Goal: Transaction & Acquisition: Purchase product/service

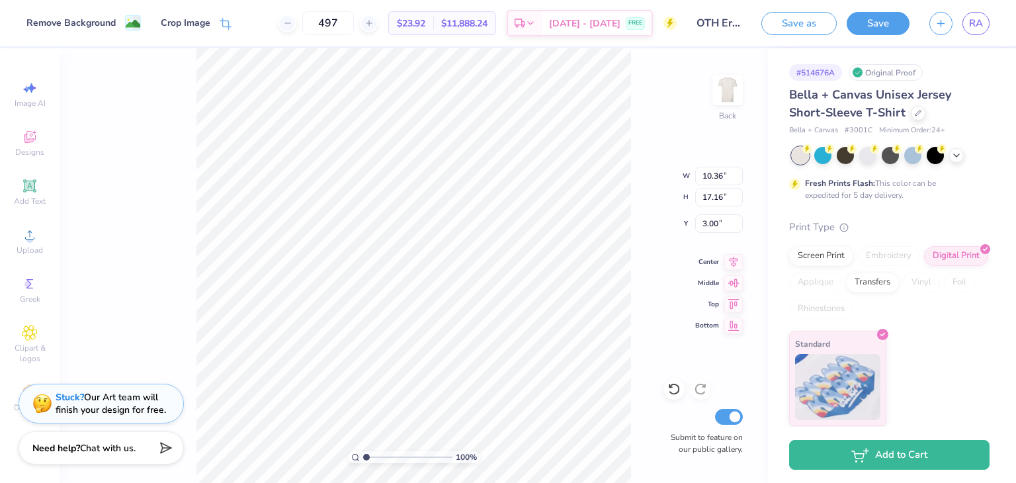
type input "9.43"
type input "15.63"
type input "3.00"
click at [354, 22] on input "497" at bounding box center [328, 23] width 52 height 24
drag, startPoint x: 355, startPoint y: 22, endPoint x: 312, endPoint y: 25, distance: 42.4
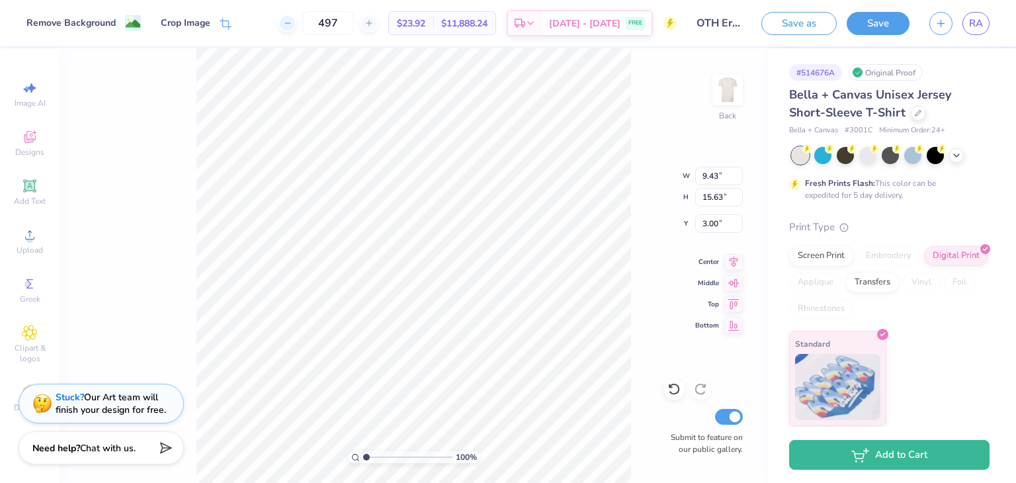
click at [312, 25] on div "497" at bounding box center [327, 23] width 99 height 24
click at [808, 255] on div "Screen Print" at bounding box center [821, 254] width 64 height 20
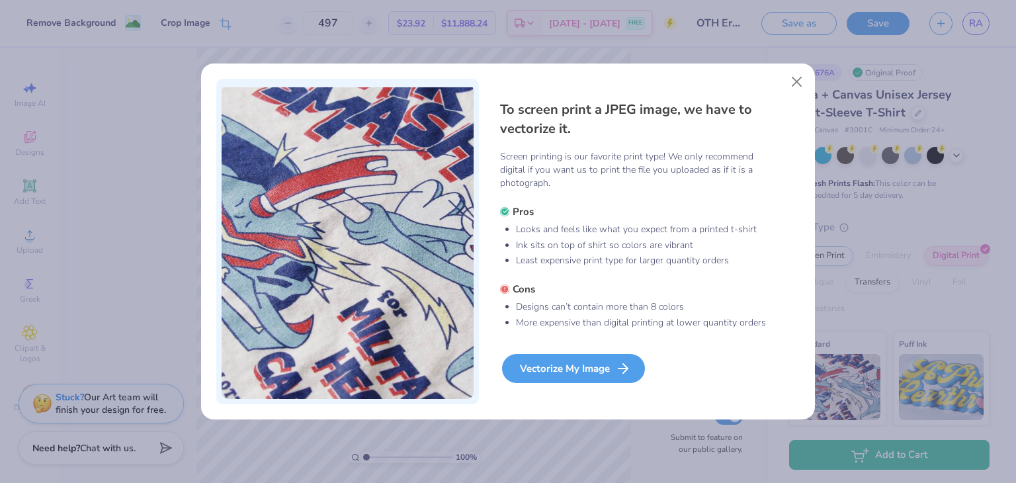
click at [562, 374] on div "Vectorize My Image" at bounding box center [573, 368] width 143 height 29
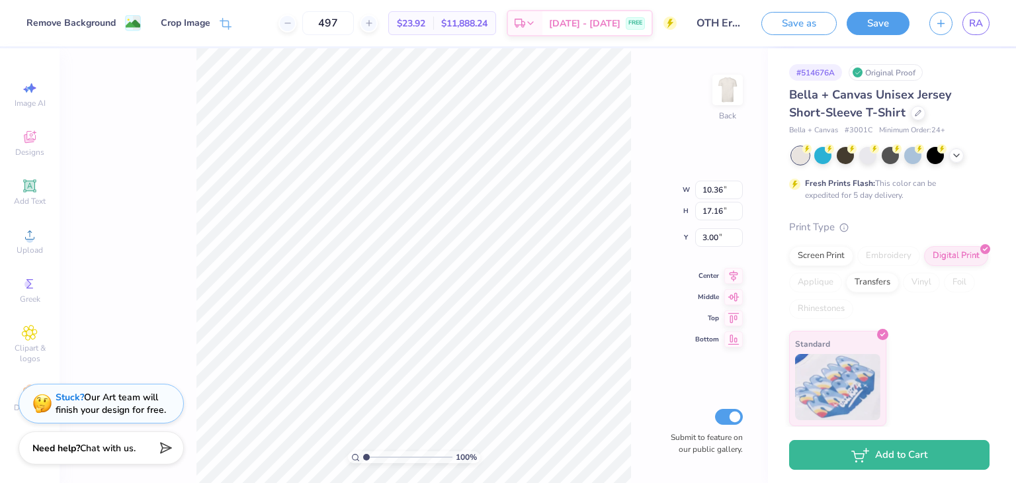
type input "9.12"
type input "15.12"
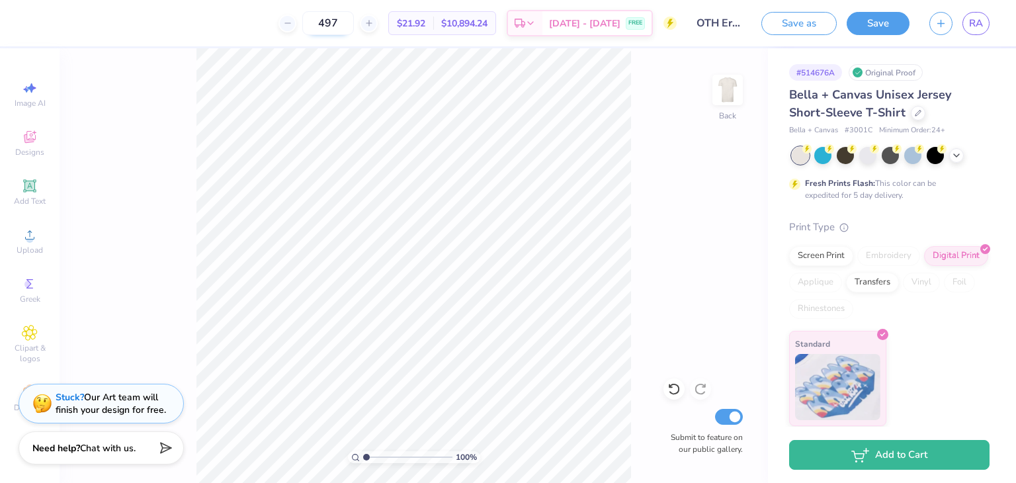
click at [354, 24] on input "497" at bounding box center [328, 23] width 52 height 24
type input "4"
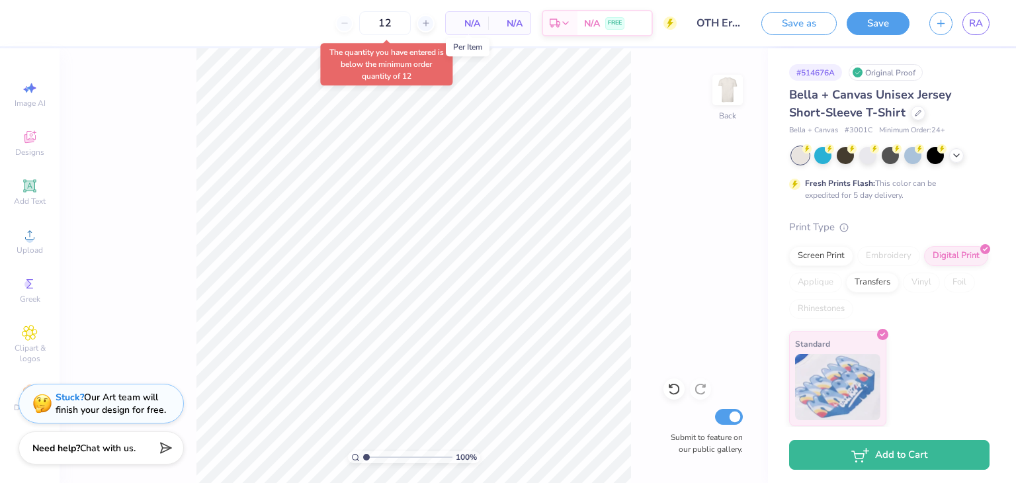
click at [476, 23] on span "N/A" at bounding box center [467, 24] width 26 height 14
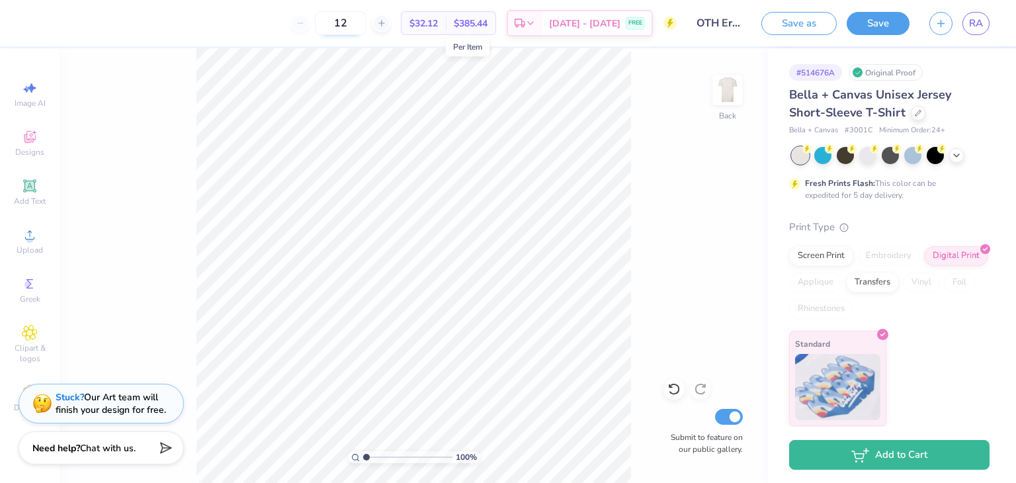
click at [366, 23] on input "12" at bounding box center [341, 23] width 52 height 24
click at [536, 23] on icon at bounding box center [530, 25] width 11 height 11
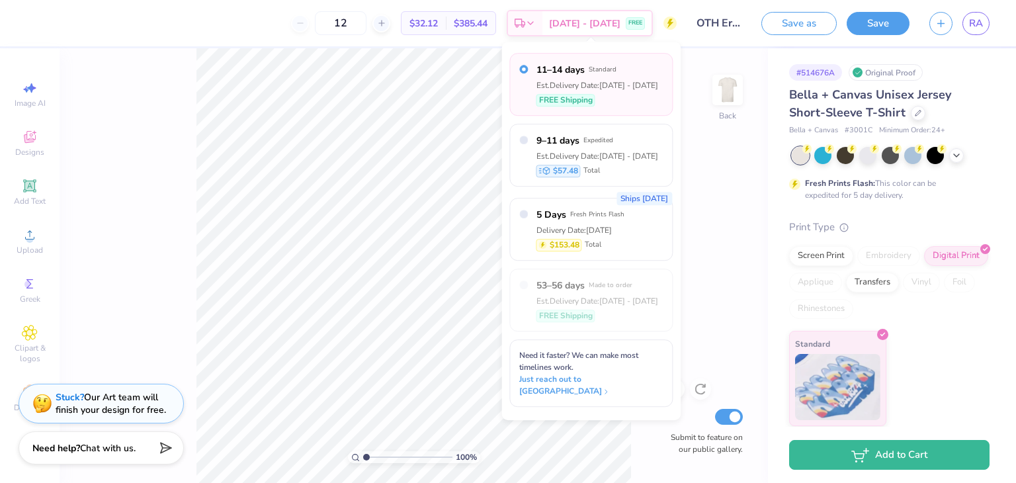
click at [570, 69] on span "11–14 days" at bounding box center [560, 70] width 48 height 14
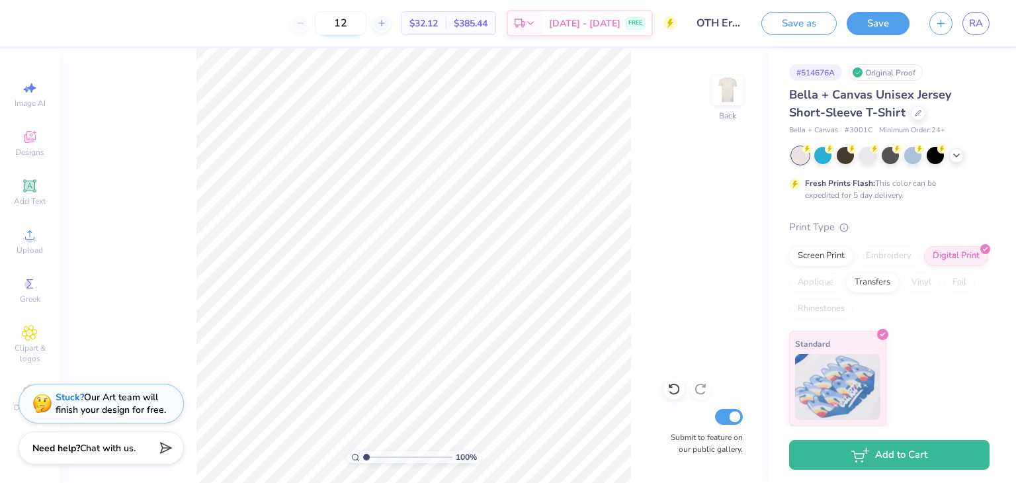
drag, startPoint x: 378, startPoint y: 21, endPoint x: 336, endPoint y: 20, distance: 42.4
click at [336, 20] on input "12" at bounding box center [341, 23] width 52 height 24
drag, startPoint x: 362, startPoint y: 22, endPoint x: 288, endPoint y: 21, distance: 74.8
click at [288, 21] on div "500 $21.92 Per Item $10,960.00 Total Est. Delivery Sep 14 - 17 FREE" at bounding box center [356, 23] width 640 height 46
type input "1000"
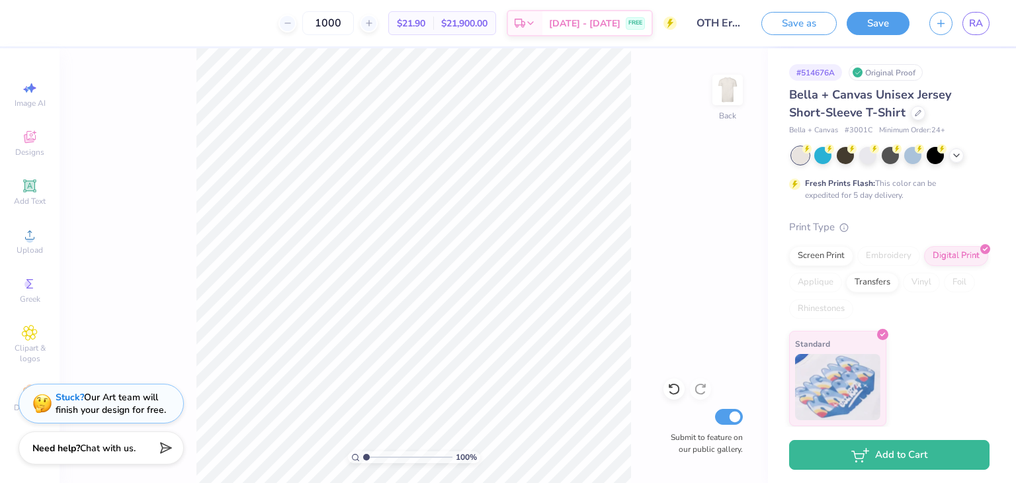
click at [425, 19] on span "$21.90" at bounding box center [411, 24] width 28 height 14
click at [425, 21] on span "$21.90" at bounding box center [411, 24] width 28 height 14
drag, startPoint x: 364, startPoint y: 22, endPoint x: 304, endPoint y: 22, distance: 60.9
click at [304, 22] on div "1000" at bounding box center [327, 23] width 99 height 24
drag, startPoint x: 359, startPoint y: 22, endPoint x: 321, endPoint y: 15, distance: 38.3
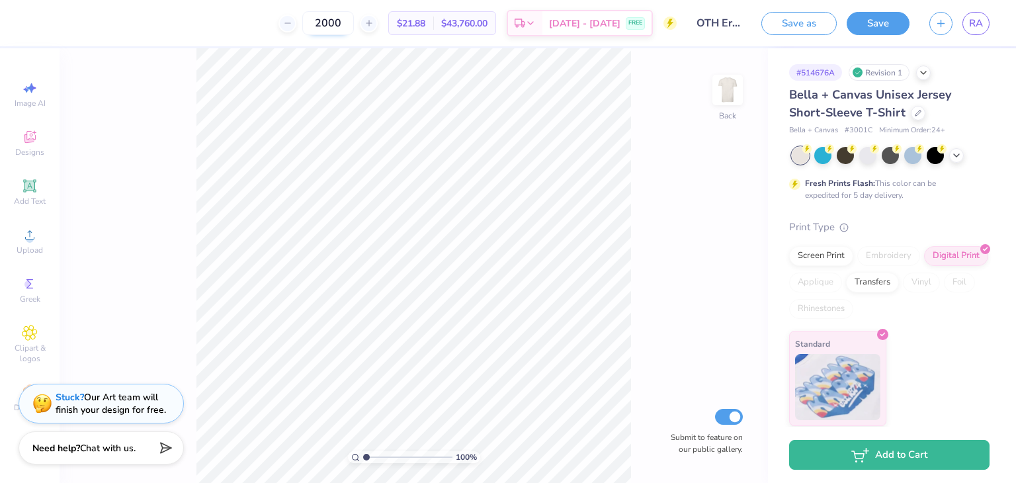
click at [321, 15] on input "2000" at bounding box center [328, 23] width 52 height 24
type input "2000"
click at [915, 114] on icon at bounding box center [918, 111] width 7 height 7
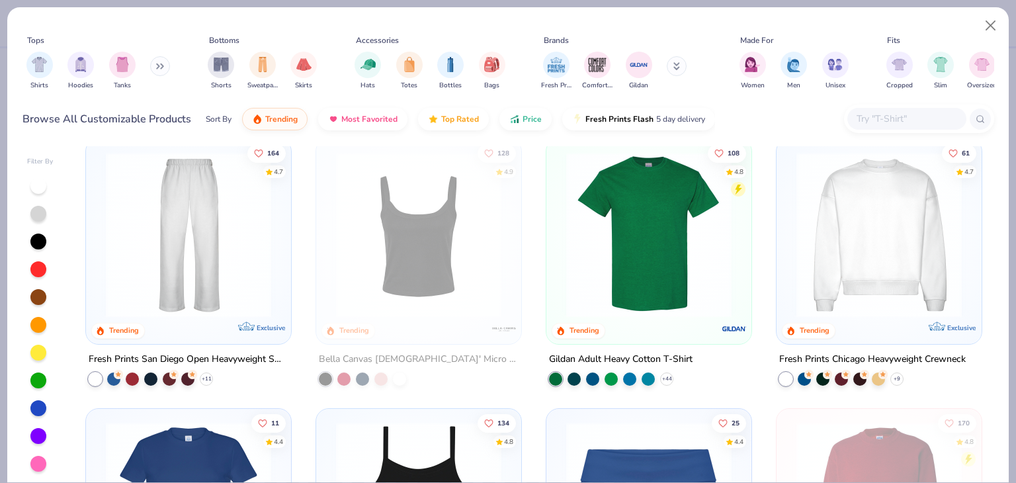
scroll to position [540, 0]
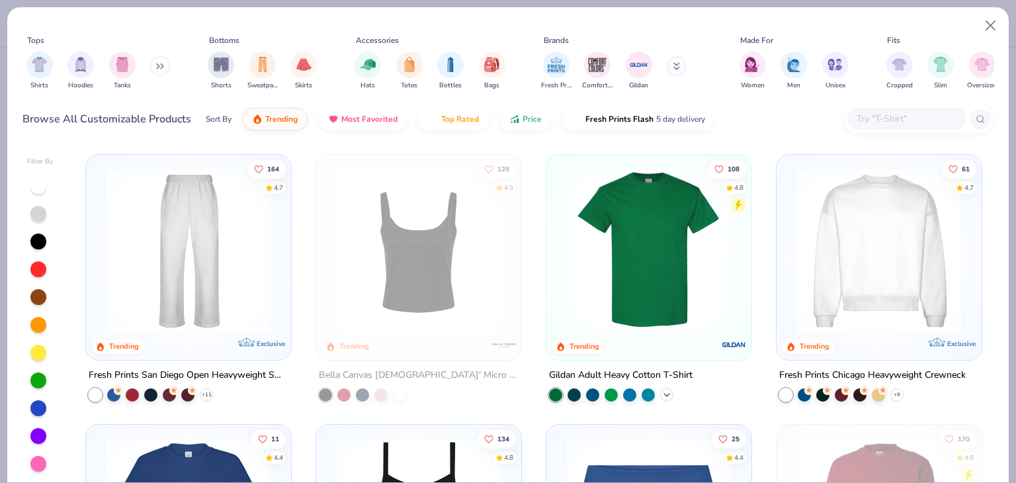
click at [664, 394] on polyline at bounding box center [666, 394] width 5 height 3
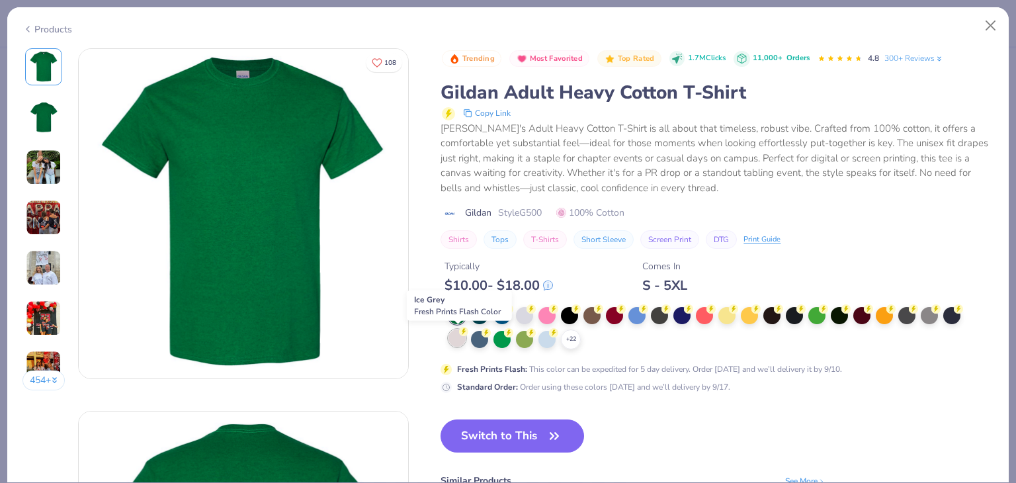
click at [457, 335] on div at bounding box center [456, 337] width 17 height 17
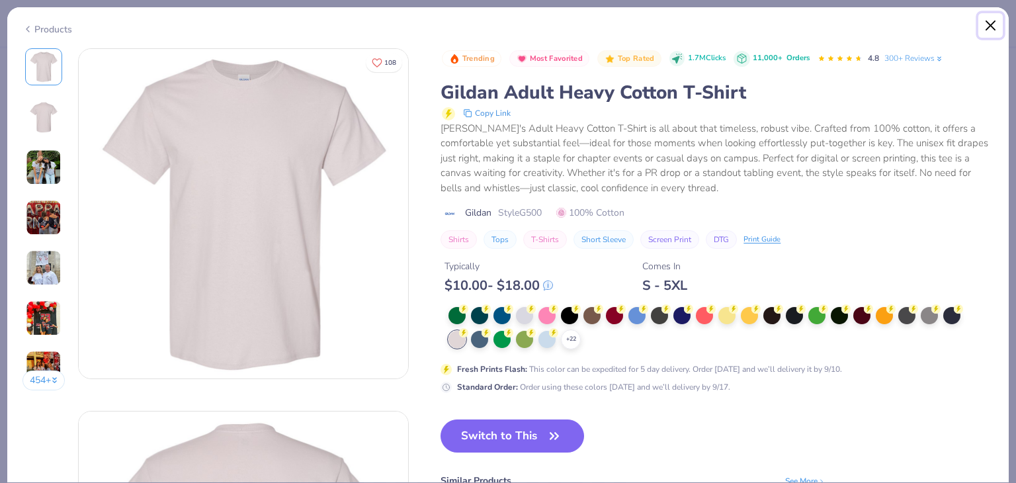
click at [992, 28] on button "Close" at bounding box center [990, 25] width 25 height 25
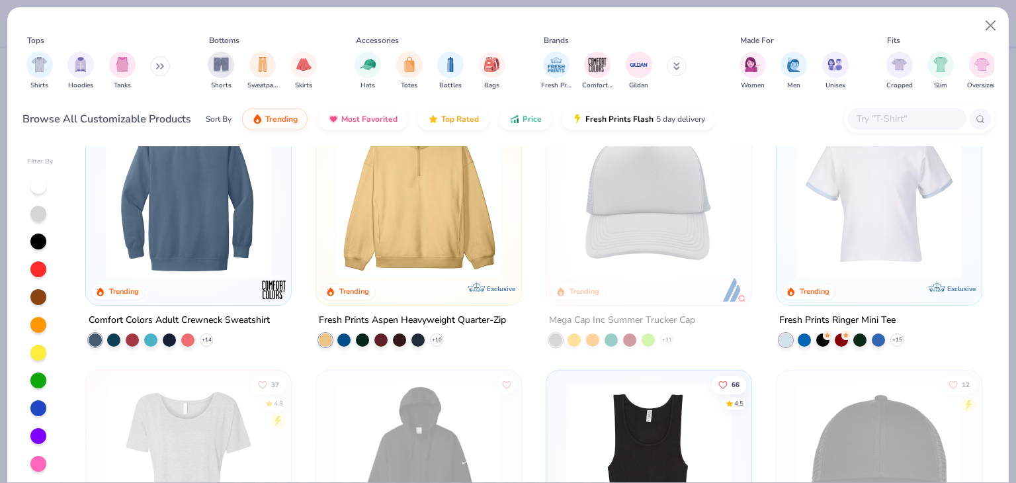
scroll to position [3761, 0]
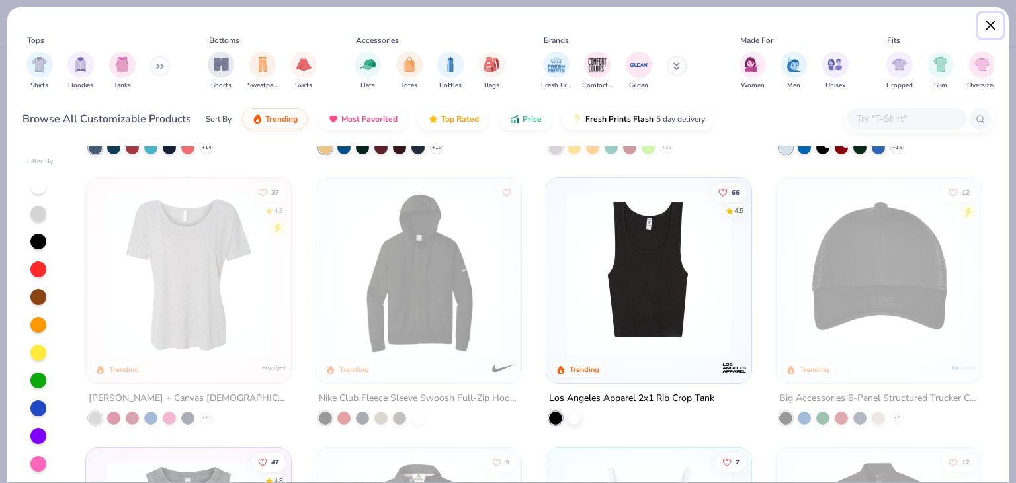
click at [986, 27] on button "Close" at bounding box center [990, 25] width 25 height 25
